Goal: Check status: Check status

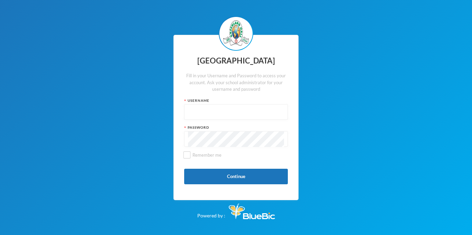
click at [237, 117] on input "text" at bounding box center [236, 113] width 96 height 16
type input "glh25c65"
click at [247, 176] on button "Continue" at bounding box center [236, 177] width 104 height 16
click at [254, 183] on button "Continue" at bounding box center [236, 177] width 104 height 16
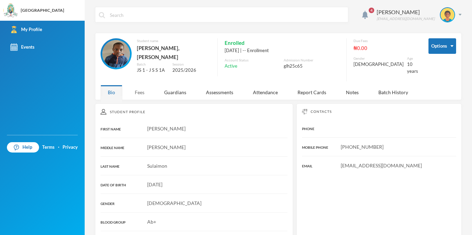
click at [141, 91] on div "Fees" at bounding box center [139, 92] width 24 height 15
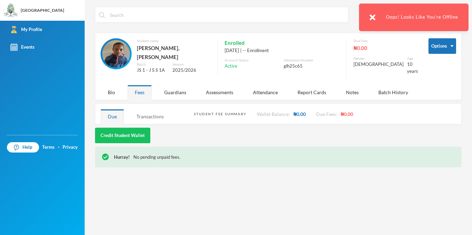
click at [151, 109] on div "Transactions" at bounding box center [150, 116] width 42 height 15
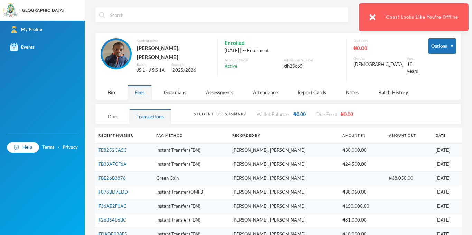
scroll to position [8, 0]
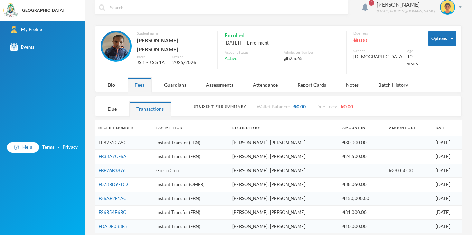
click at [112, 140] on link "FE8252CA5C" at bounding box center [112, 143] width 28 height 6
